Goal: Transaction & Acquisition: Purchase product/service

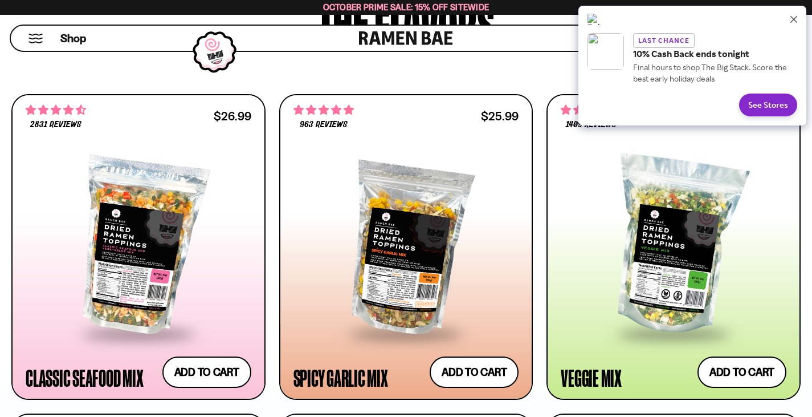
scroll to position [614, 0]
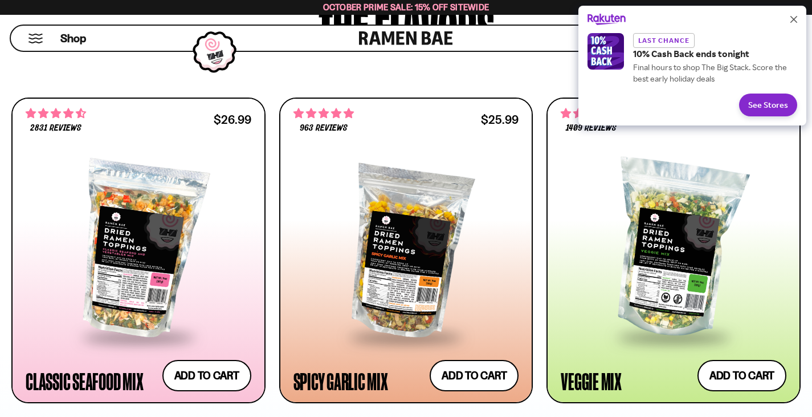
click at [788, 25] on button "Close" at bounding box center [794, 19] width 18 height 18
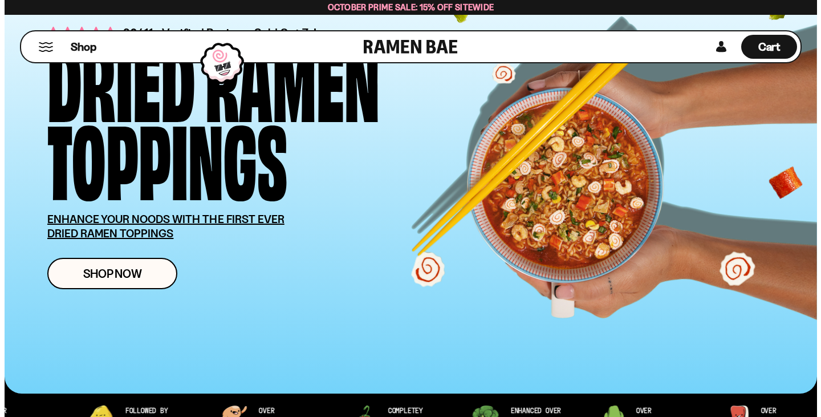
scroll to position [0, 0]
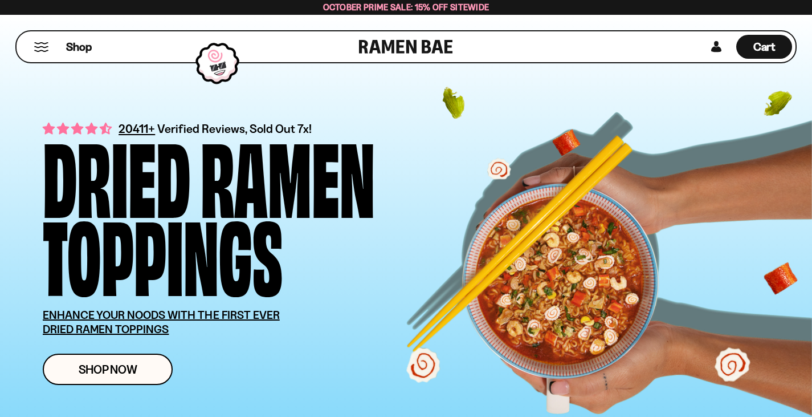
click at [43, 47] on button "Mobile Menu Trigger" at bounding box center [41, 47] width 15 height 10
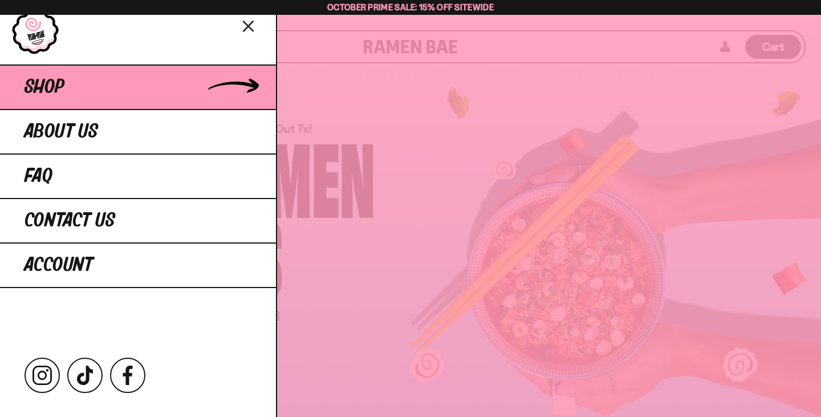
click at [99, 85] on link "Shop" at bounding box center [138, 86] width 276 height 44
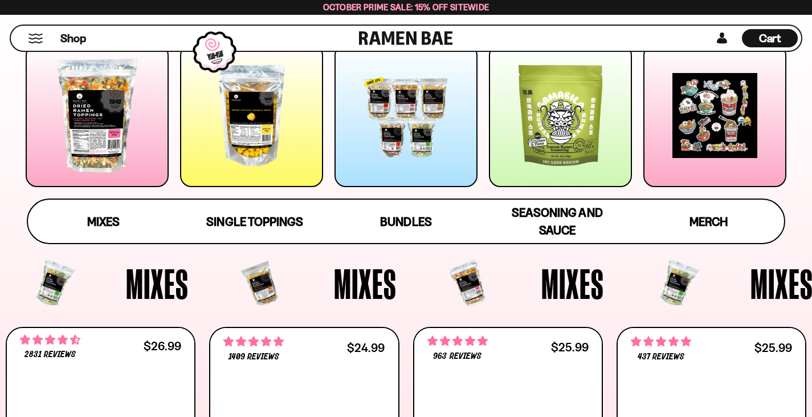
scroll to position [187, 0]
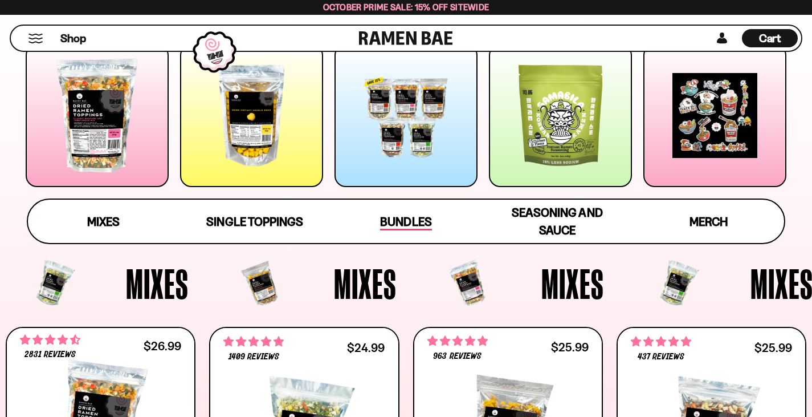
click at [410, 229] on span "Bundles" at bounding box center [405, 222] width 51 height 16
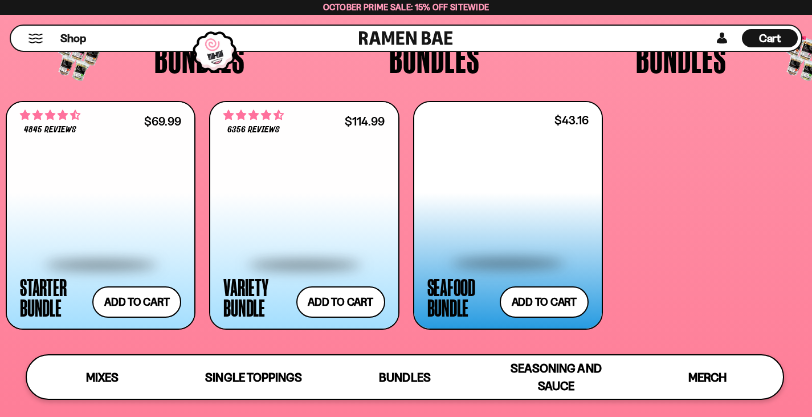
scroll to position [2252, 0]
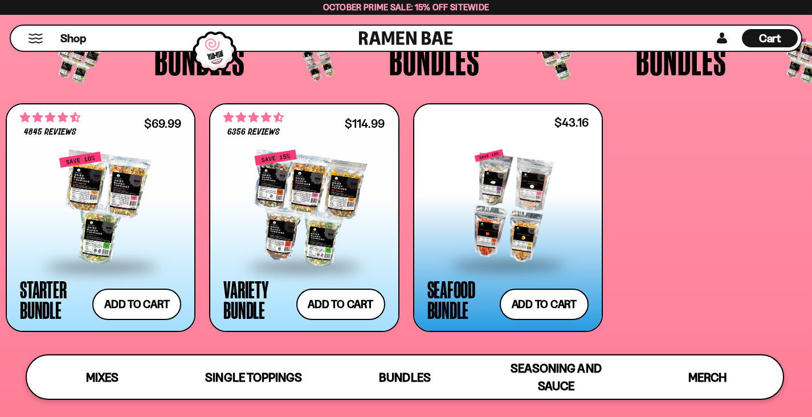
click at [481, 235] on div at bounding box center [507, 206] width 161 height 114
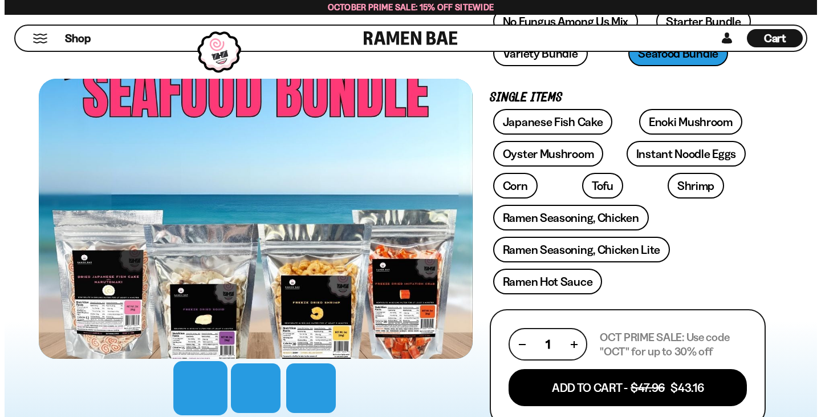
scroll to position [352, 0]
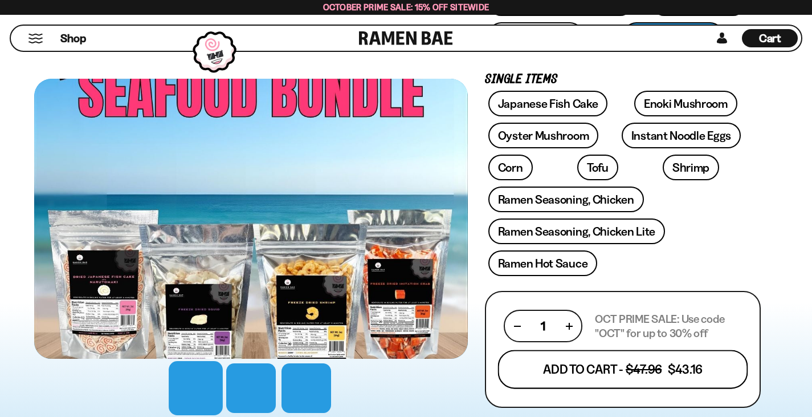
click at [635, 349] on button "Add To Cart - $47.96 $43.16" at bounding box center [623, 368] width 250 height 39
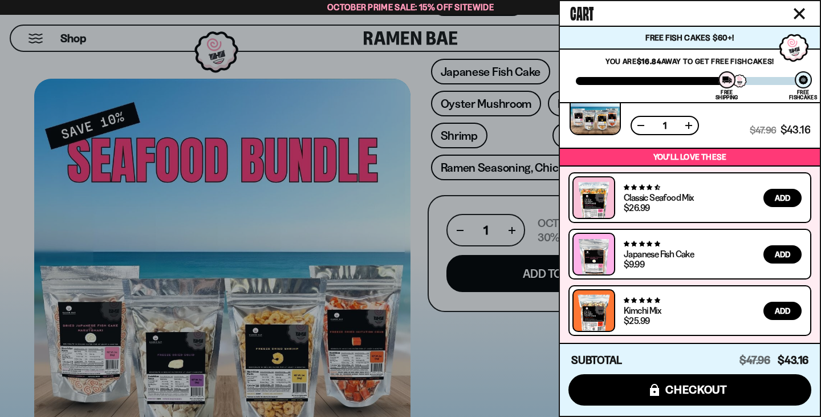
scroll to position [32, 0]
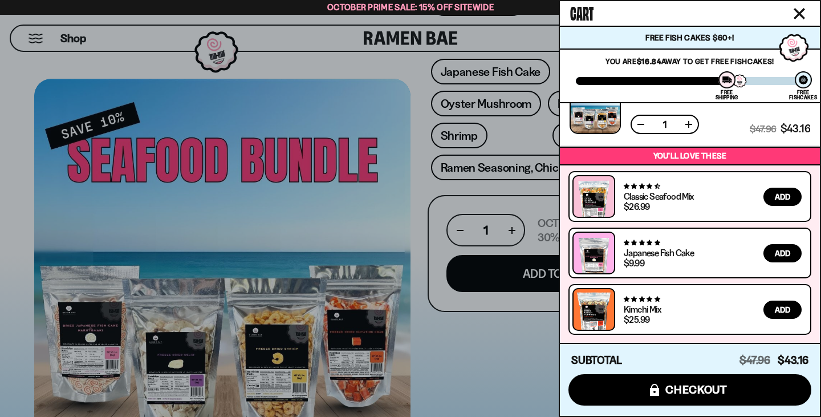
click at [597, 308] on link at bounding box center [593, 315] width 32 height 44
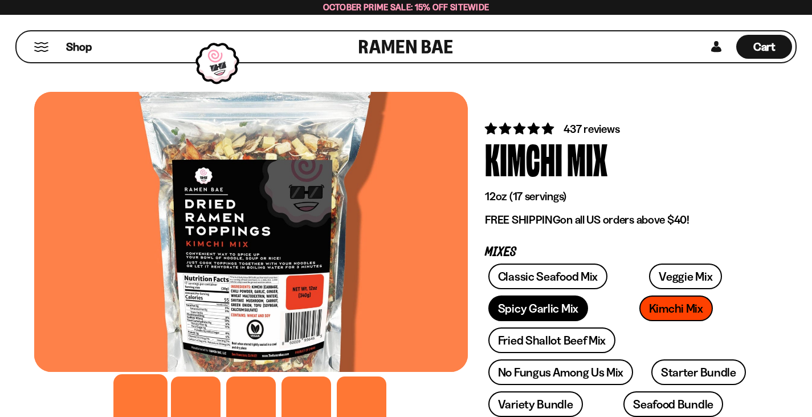
click at [588, 295] on link "Spicy Garlic Mix" at bounding box center [538, 308] width 100 height 26
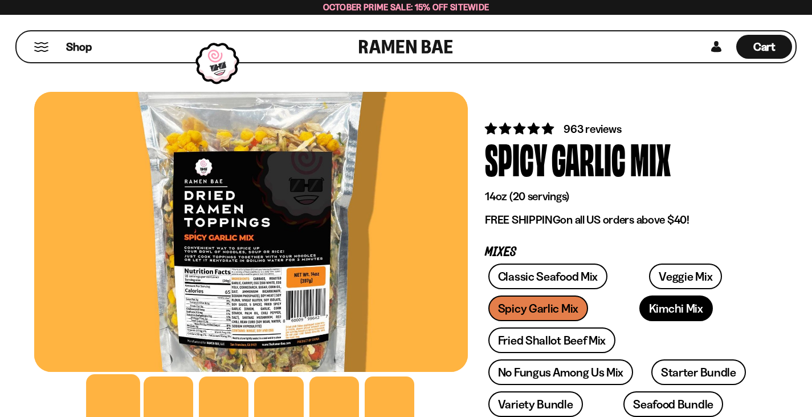
click at [639, 313] on link "Kimchi Mix" at bounding box center [676, 308] width 74 height 26
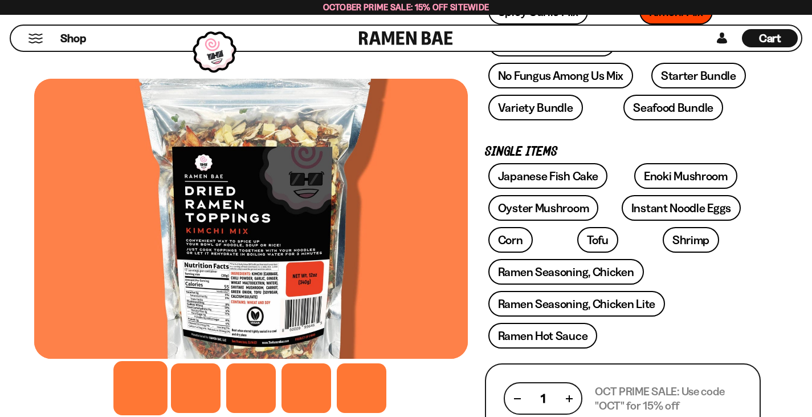
scroll to position [298, 0]
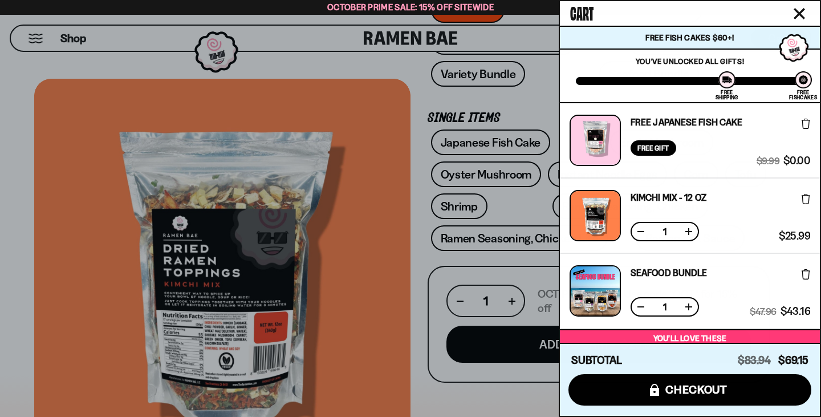
click at [499, 258] on div at bounding box center [410, 208] width 821 height 417
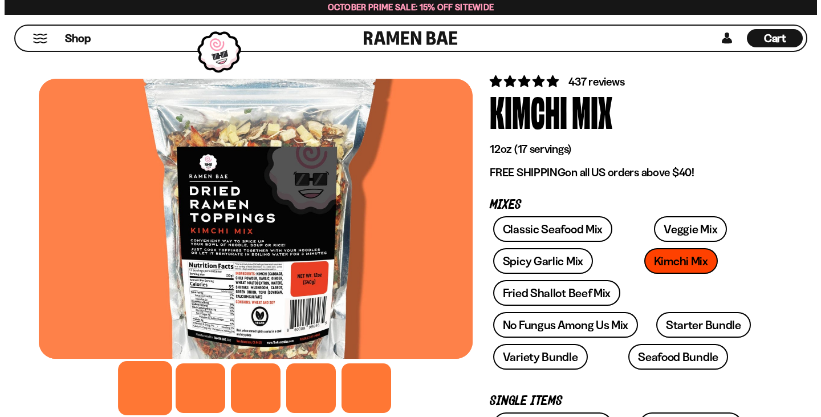
scroll to position [0, 0]
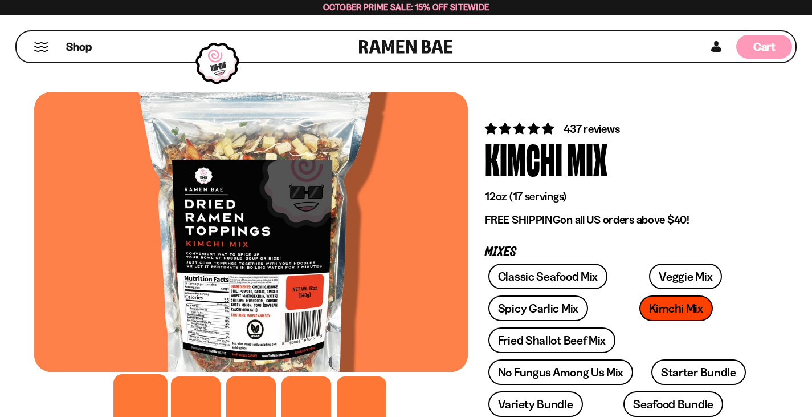
click at [753, 45] on div "Cart D0381C2F-513E-4F90-8A41-6F0A75DCBAAA" at bounding box center [764, 47] width 56 height 24
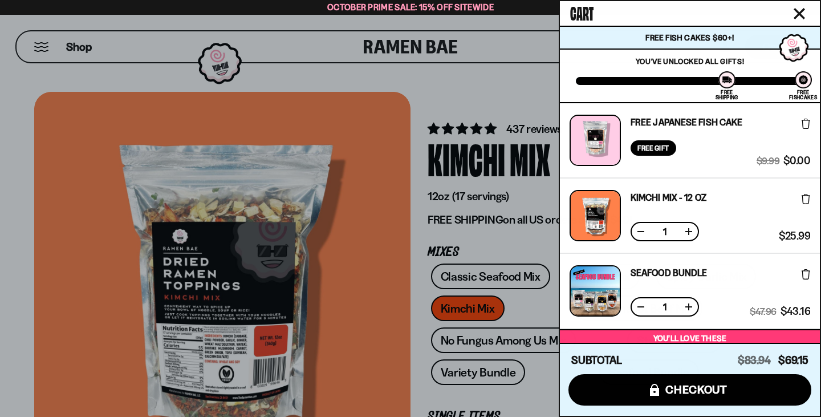
scroll to position [182, 0]
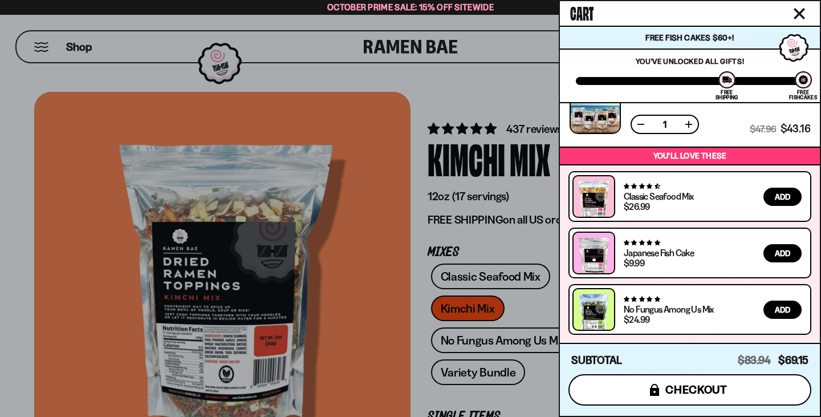
click at [685, 384] on span "checkout" at bounding box center [696, 389] width 62 height 13
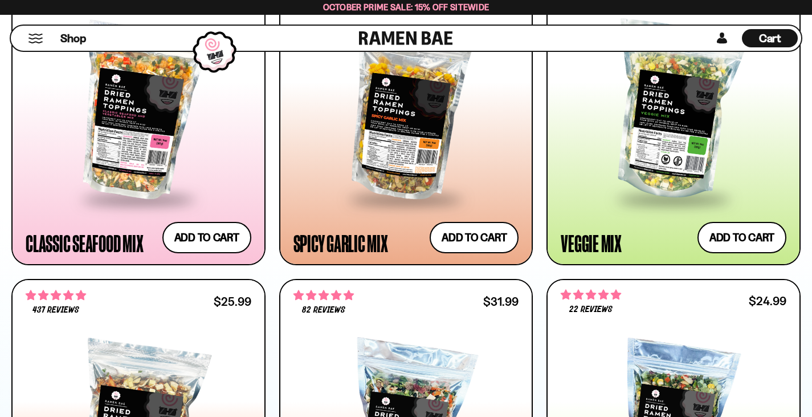
scroll to position [744, 0]
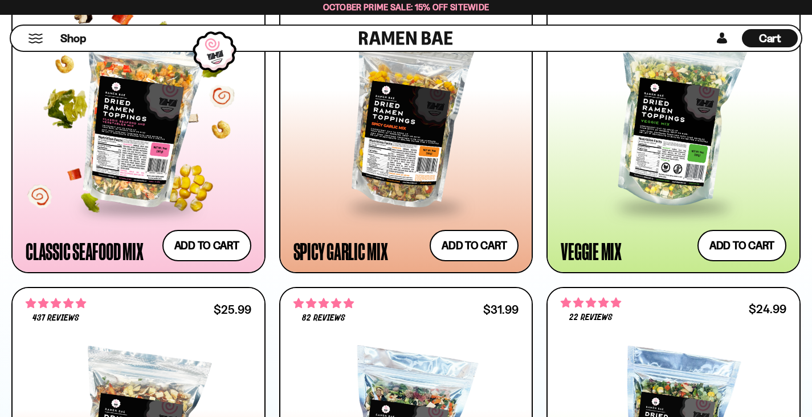
click at [132, 140] on div at bounding box center [139, 119] width 226 height 173
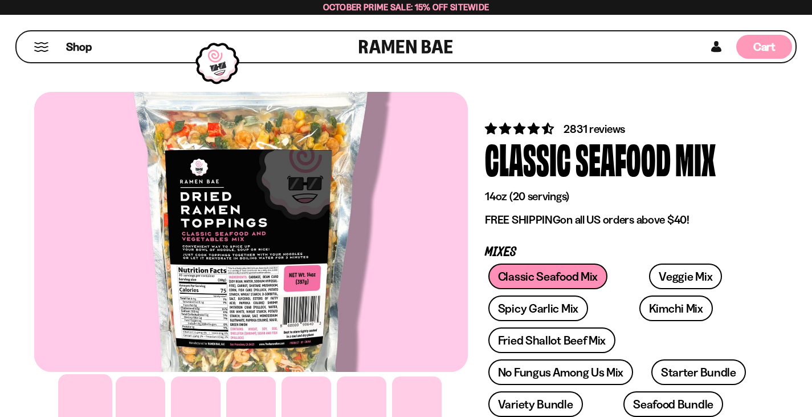
click at [747, 54] on div "Cart D0381C2F-513E-4F90-8A41-6F0A75DCBAAA" at bounding box center [764, 47] width 56 height 24
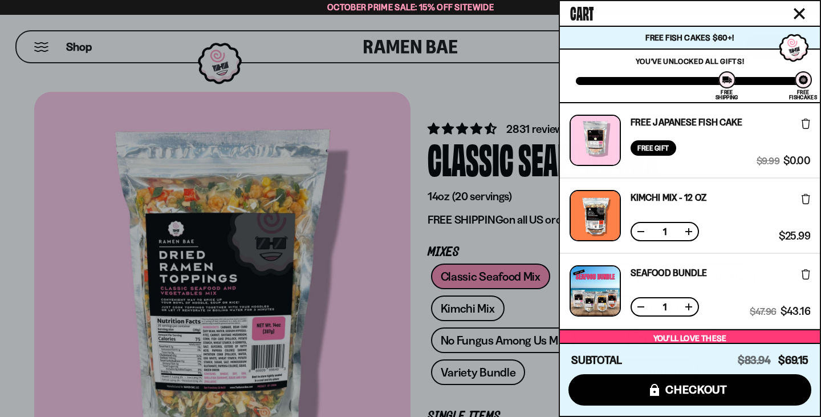
scroll to position [182, 0]
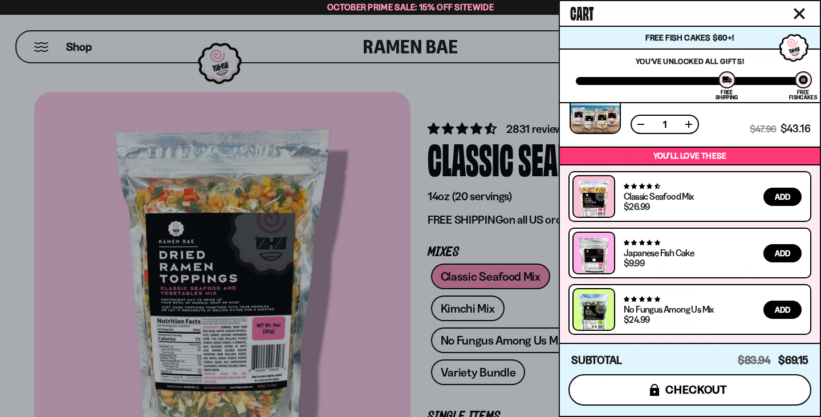
click at [680, 387] on span "checkout" at bounding box center [696, 389] width 62 height 13
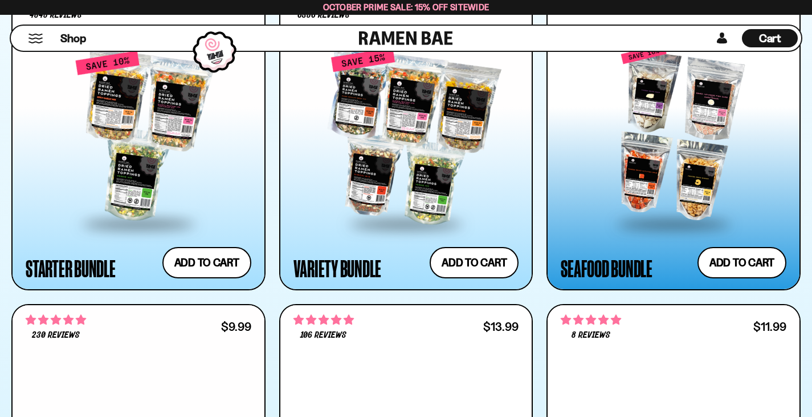
scroll to position [1368, 0]
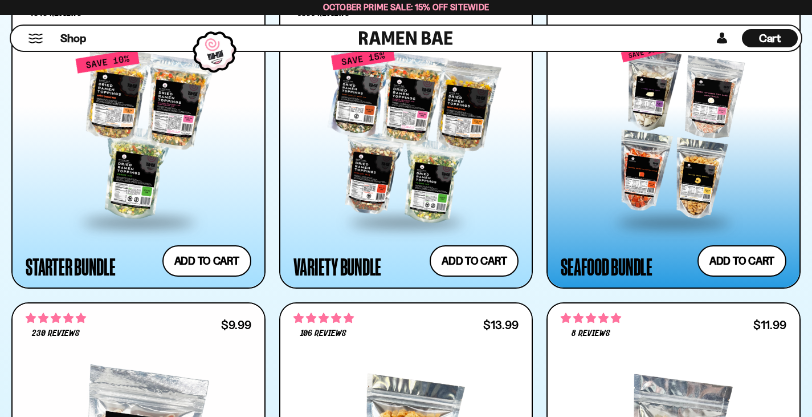
click at [642, 166] on div at bounding box center [674, 132] width 226 height 178
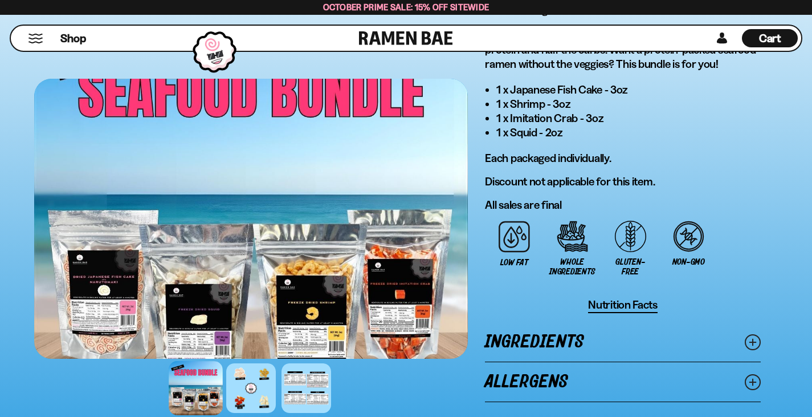
scroll to position [855, 0]
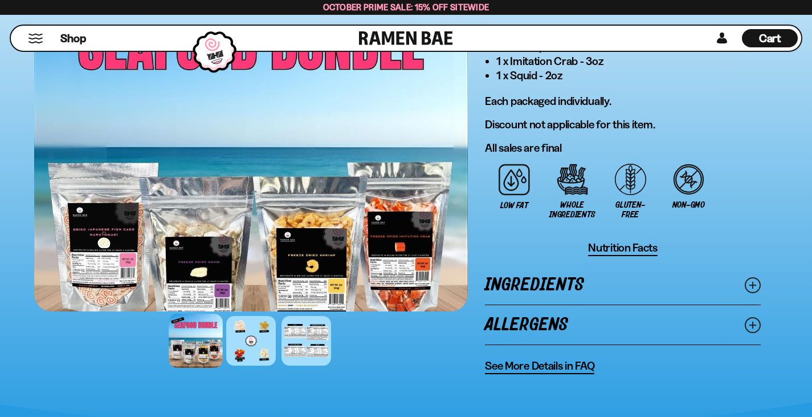
click at [485, 265] on link "Ingredients" at bounding box center [623, 284] width 276 height 39
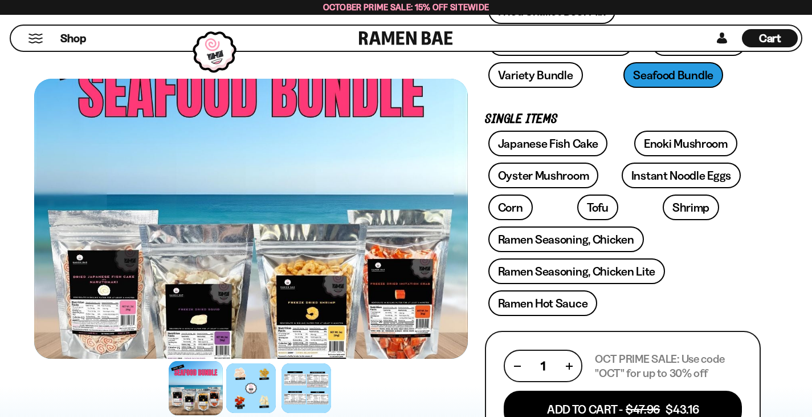
scroll to position [285, 0]
